Goal: Use online tool/utility: Utilize a website feature to perform a specific function

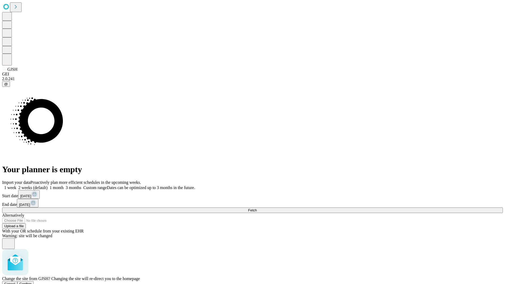
click at [32, 282] on span "Confirm" at bounding box center [25, 284] width 12 height 4
click at [48, 185] on label "2 weeks (default)" at bounding box center [31, 187] width 31 height 4
click at [256, 208] on span "Fetch" at bounding box center [252, 210] width 9 height 4
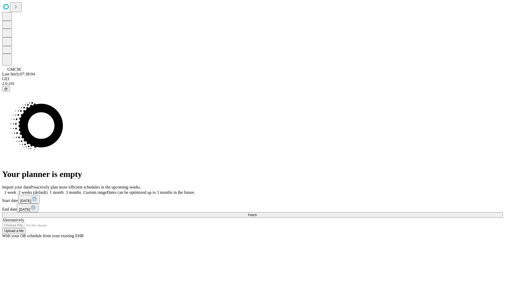
click at [48, 190] on label "2 weeks (default)" at bounding box center [31, 192] width 31 height 4
click at [256, 213] on span "Fetch" at bounding box center [252, 215] width 9 height 4
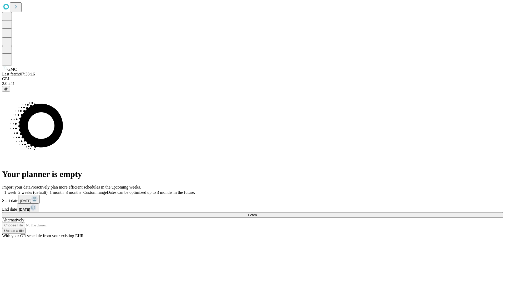
click at [48, 190] on label "2 weeks (default)" at bounding box center [31, 192] width 31 height 4
click at [256, 213] on span "Fetch" at bounding box center [252, 215] width 9 height 4
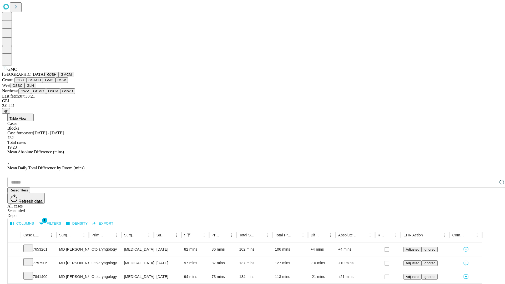
click at [55, 83] on button "OSW" at bounding box center [61, 80] width 13 height 6
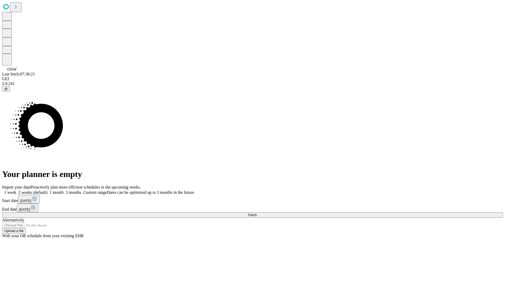
click at [48, 190] on label "2 weeks (default)" at bounding box center [31, 192] width 31 height 4
click at [256, 213] on span "Fetch" at bounding box center [252, 215] width 9 height 4
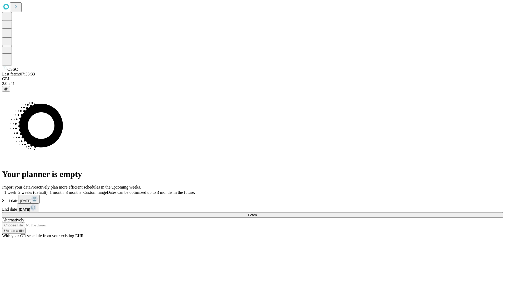
click at [48, 190] on label "2 weeks (default)" at bounding box center [31, 192] width 31 height 4
click at [256, 213] on span "Fetch" at bounding box center [252, 215] width 9 height 4
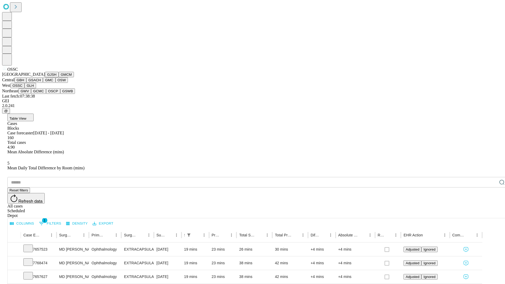
click at [36, 88] on button "GLH" at bounding box center [29, 86] width 11 height 6
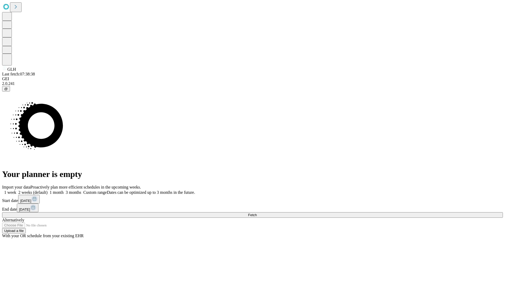
click at [256, 213] on span "Fetch" at bounding box center [252, 215] width 9 height 4
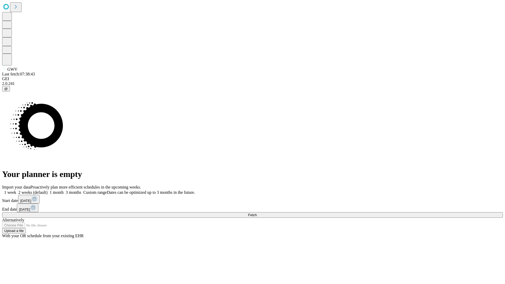
click at [48, 190] on label "2 weeks (default)" at bounding box center [31, 192] width 31 height 4
click at [256, 213] on span "Fetch" at bounding box center [252, 215] width 9 height 4
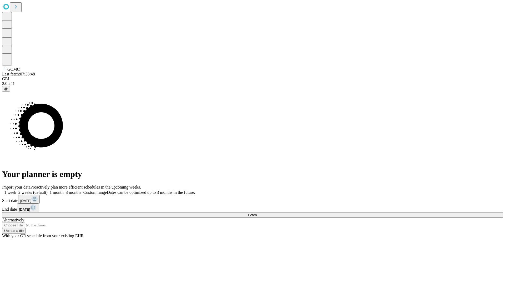
click at [48, 190] on label "2 weeks (default)" at bounding box center [31, 192] width 31 height 4
click at [256, 213] on span "Fetch" at bounding box center [252, 215] width 9 height 4
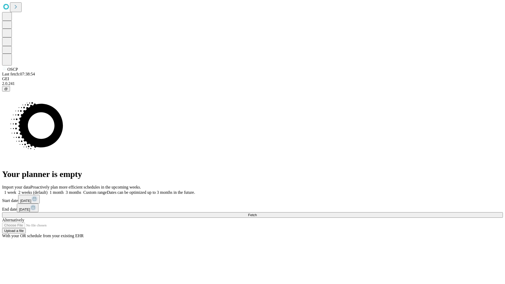
click at [48, 190] on label "2 weeks (default)" at bounding box center [31, 192] width 31 height 4
click at [256, 213] on span "Fetch" at bounding box center [252, 215] width 9 height 4
